Goal: Obtain resource: Download file/media

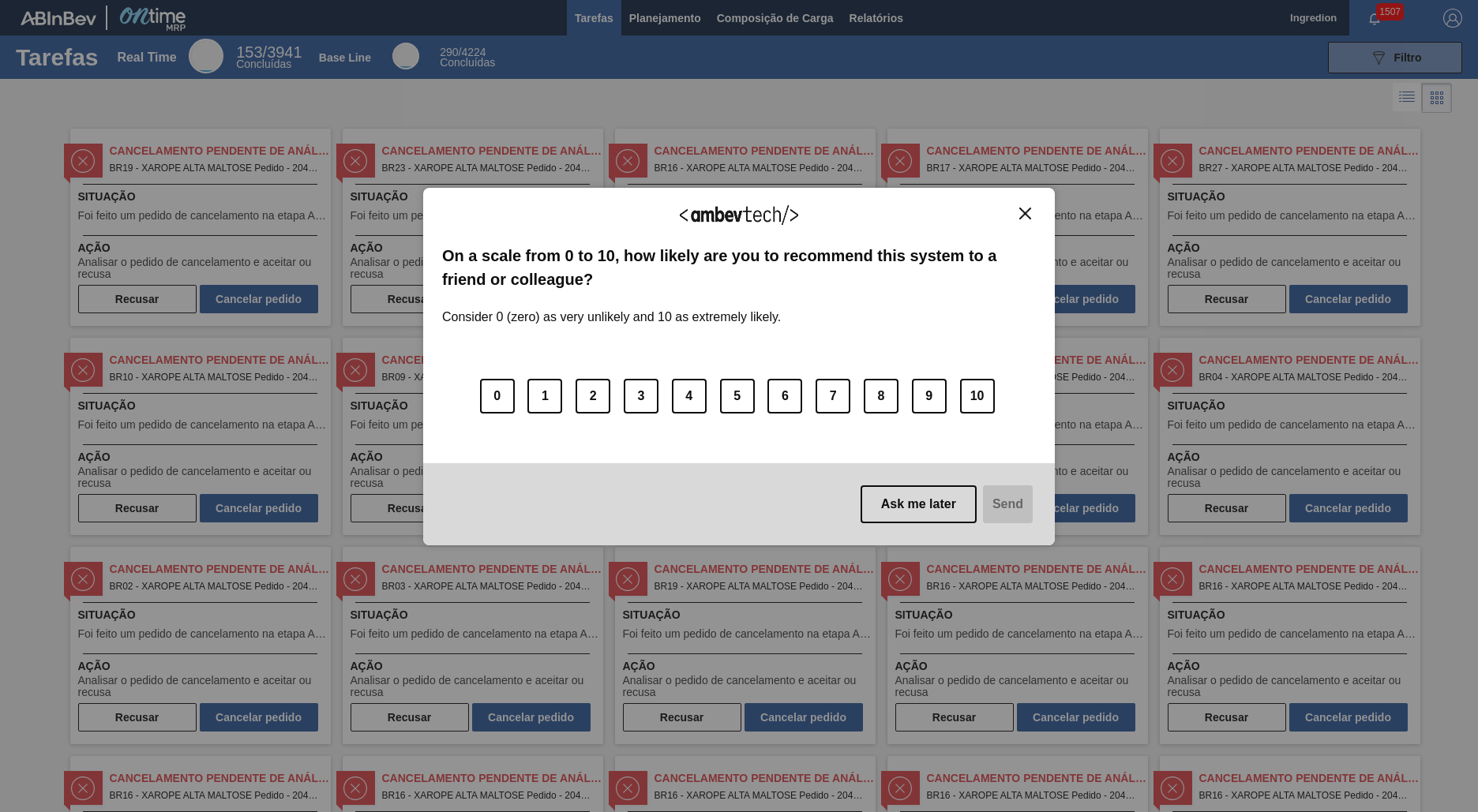
click at [1025, 213] on img "Close" at bounding box center [1025, 213] width 12 height 12
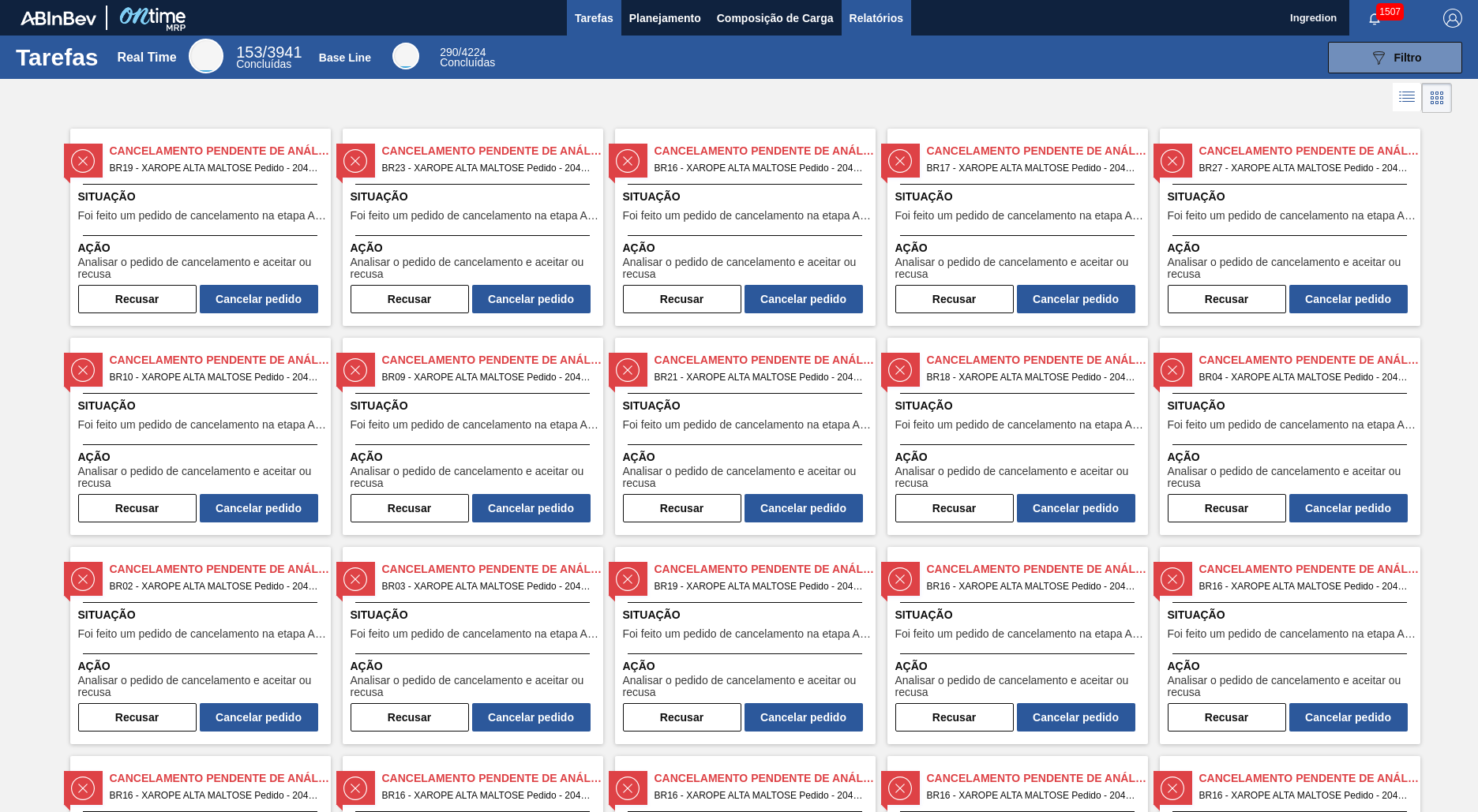
click at [875, 18] on span "Relatórios" at bounding box center [876, 18] width 53 height 19
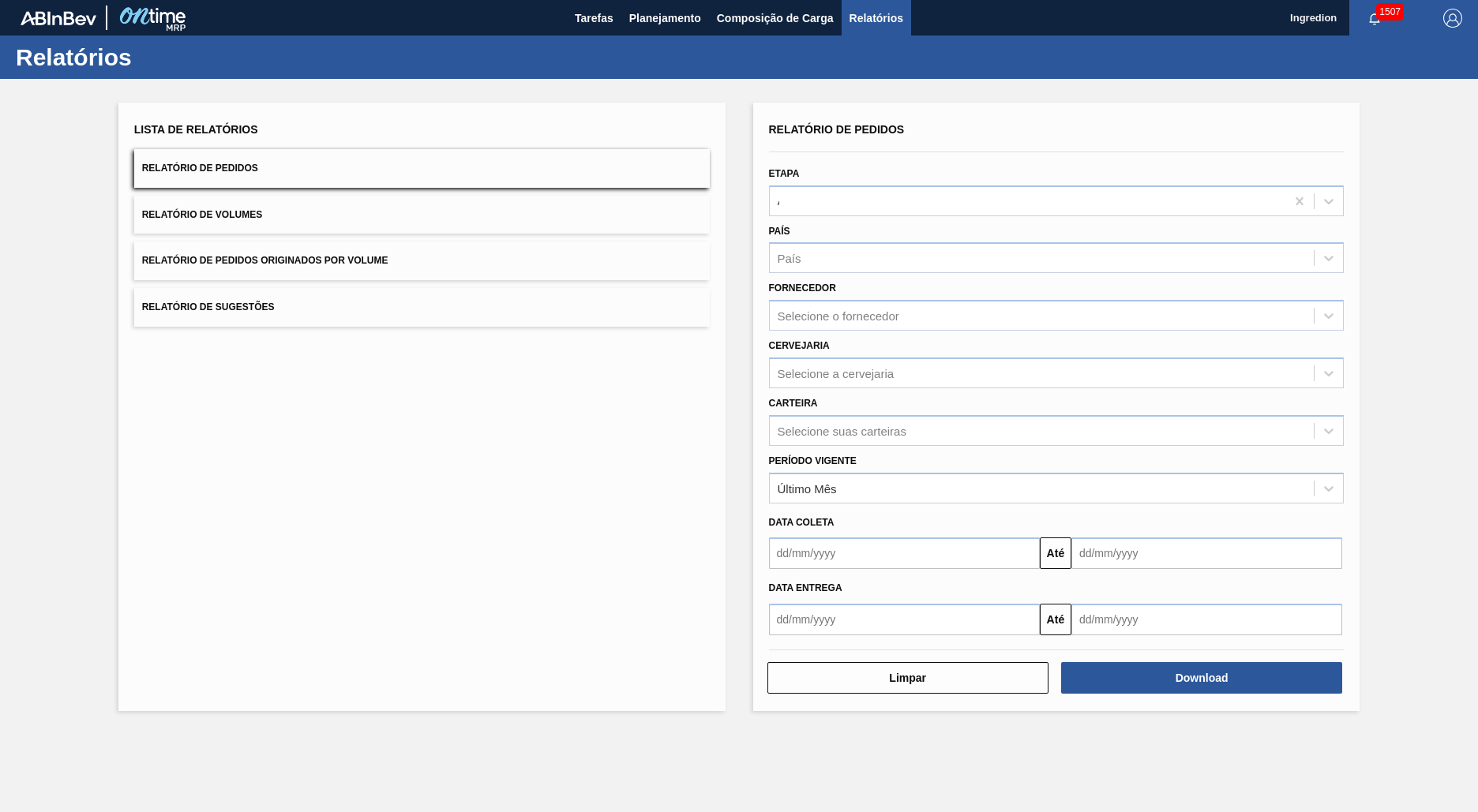
type input "Aguardando Faturamento"
type input "Xarope"
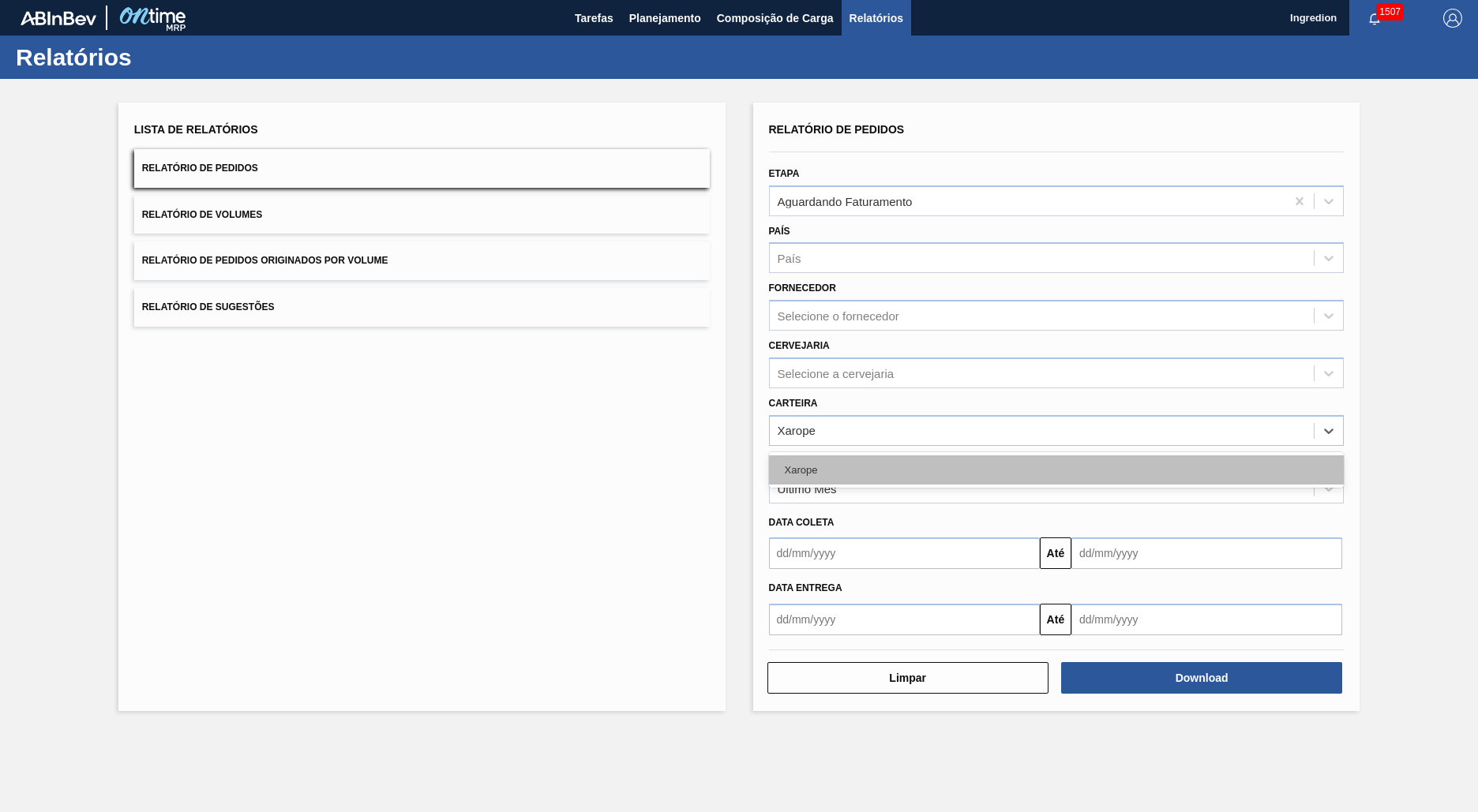
click at [1056, 469] on div "Xarope" at bounding box center [1057, 470] width 575 height 30
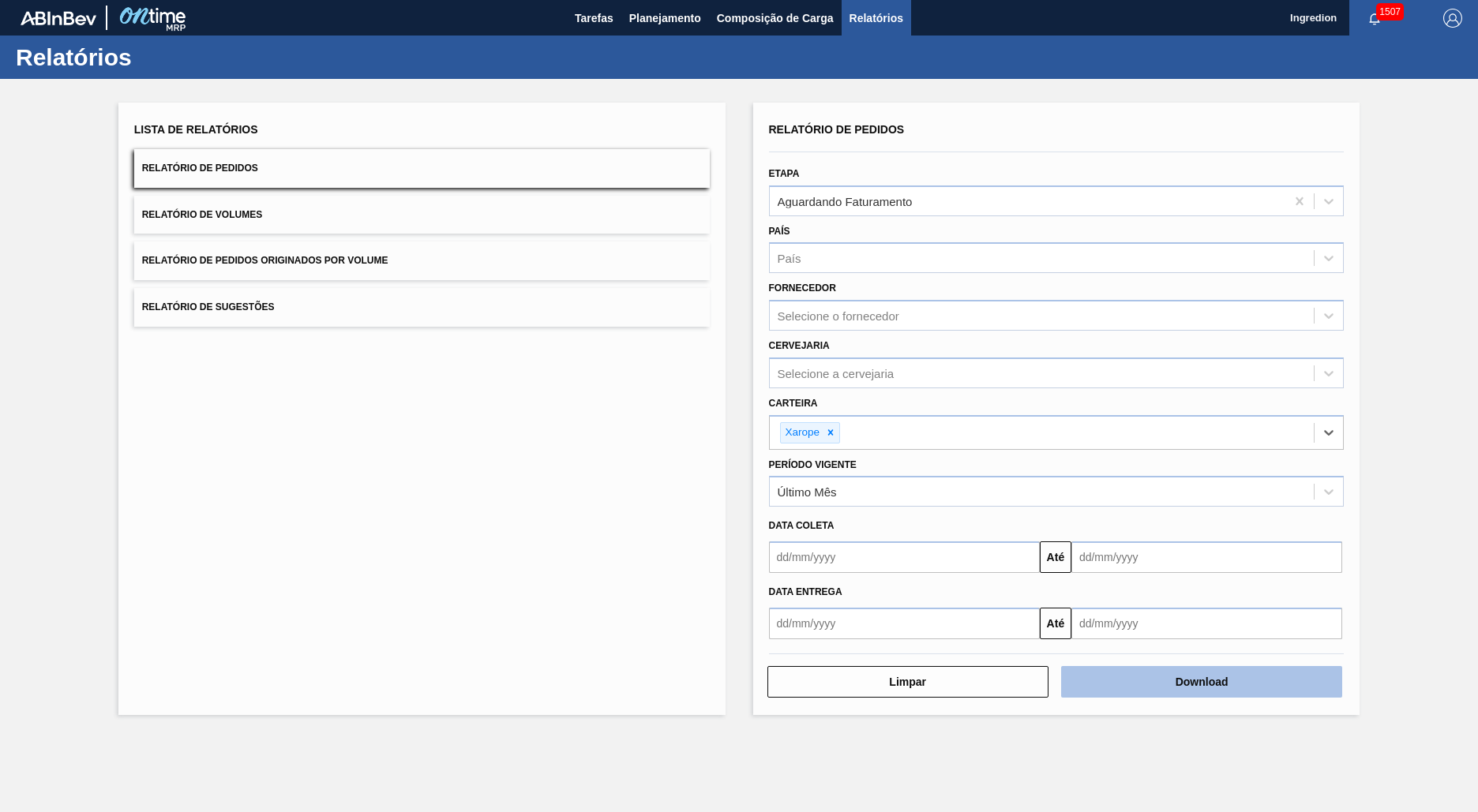
click at [1202, 682] on button "Download" at bounding box center [1201, 682] width 281 height 31
